Goal: Use online tool/utility

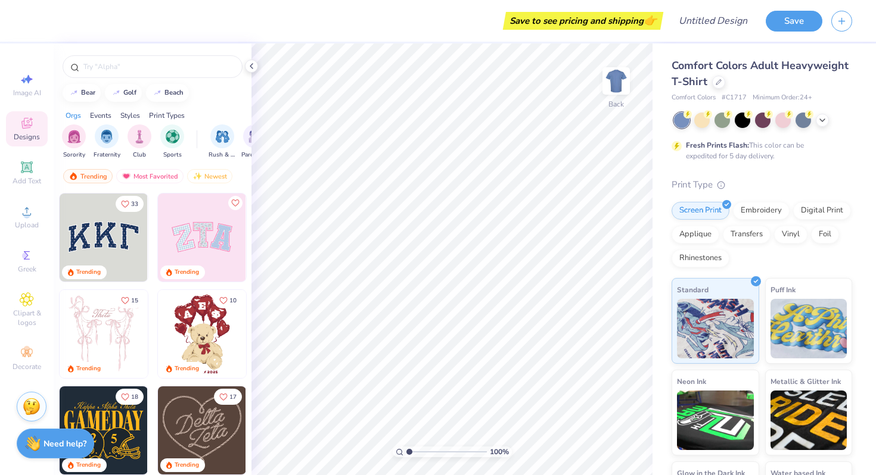
click at [216, 348] on img at bounding box center [202, 334] width 88 height 88
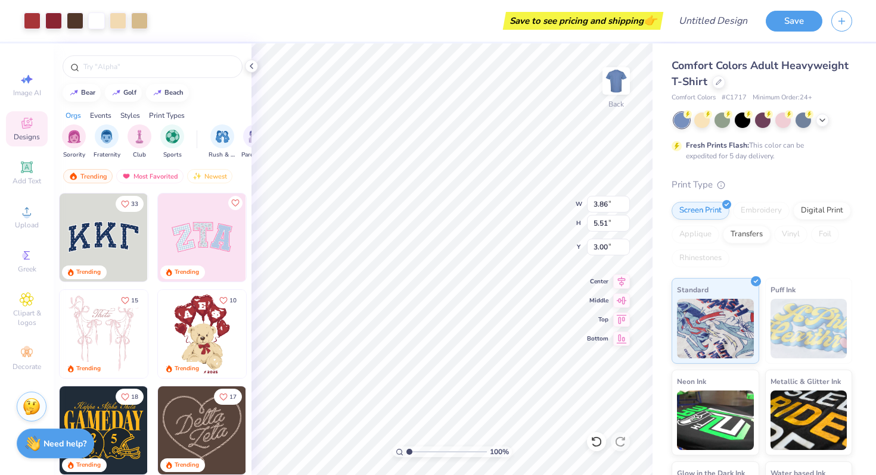
type input "4.35"
type input "3.88"
type input "5.53"
type input "4.34"
